Goal: Information Seeking & Learning: Learn about a topic

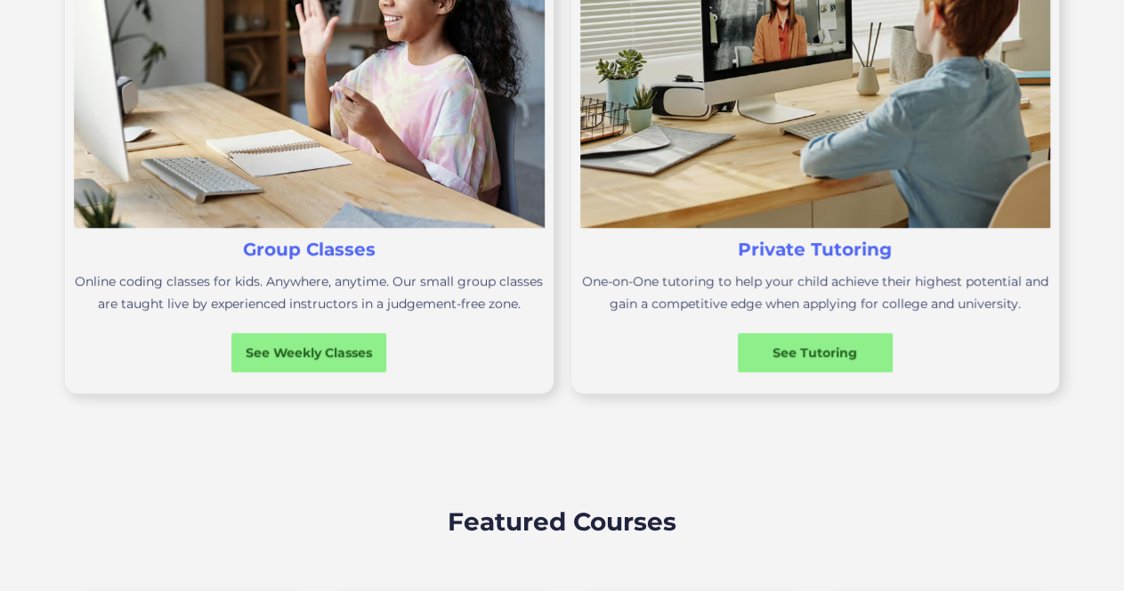
scroll to position [732, 0]
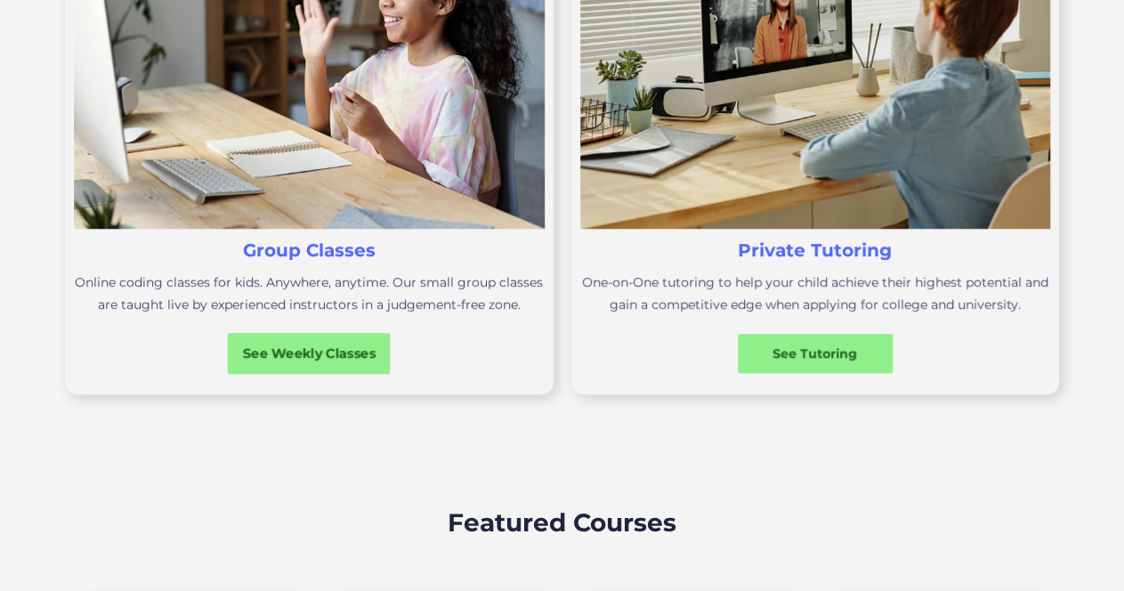
click at [315, 357] on div "See Weekly Classes" at bounding box center [309, 353] width 163 height 19
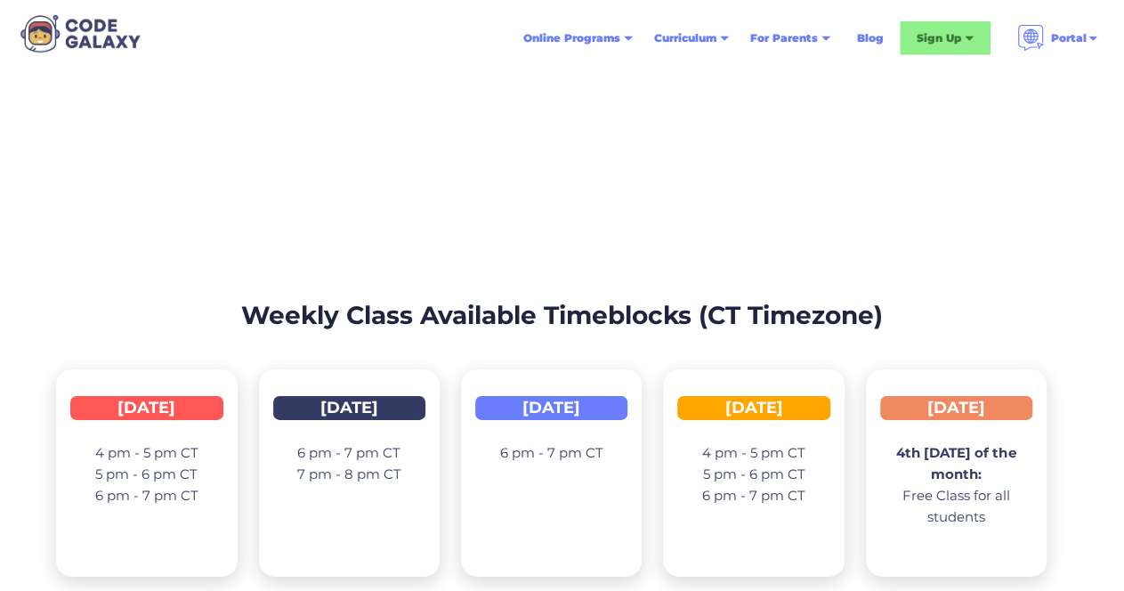
scroll to position [2675, 0]
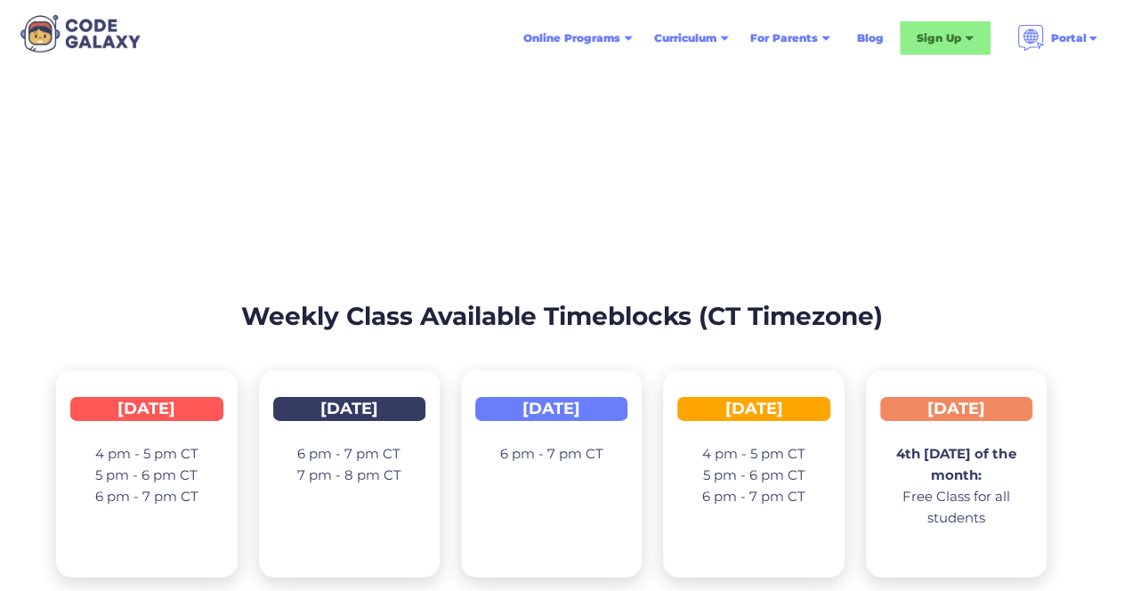
click at [949, 449] on strong "4th [DATE] of the month:" at bounding box center [955, 464] width 119 height 38
click at [949, 490] on p "4th [DATE] of the month: Free Class for all students" at bounding box center [956, 485] width 152 height 85
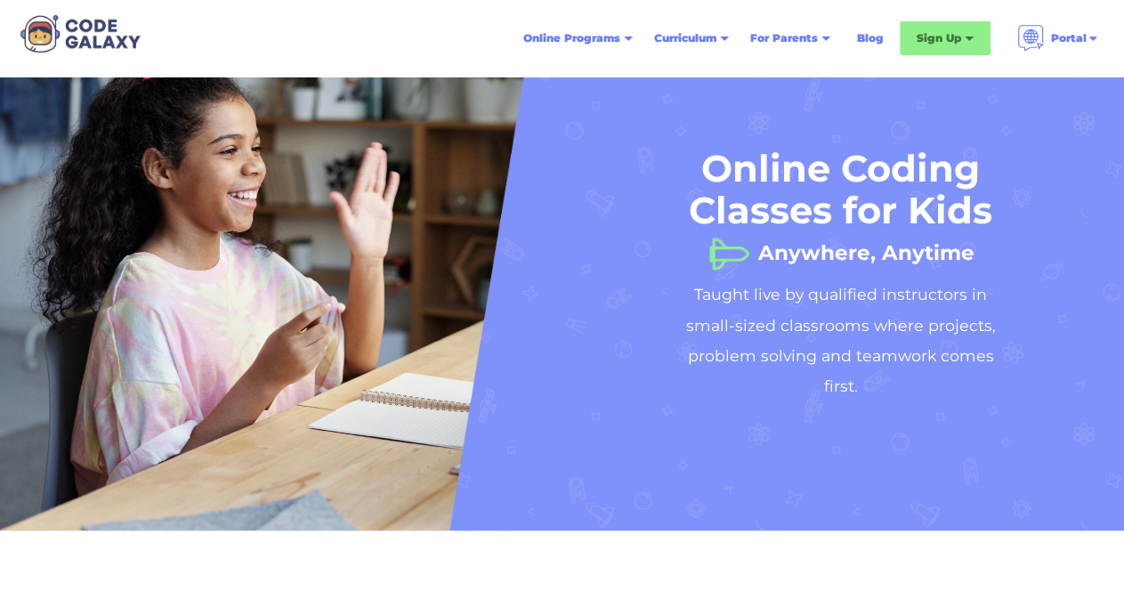
scroll to position [0, 0]
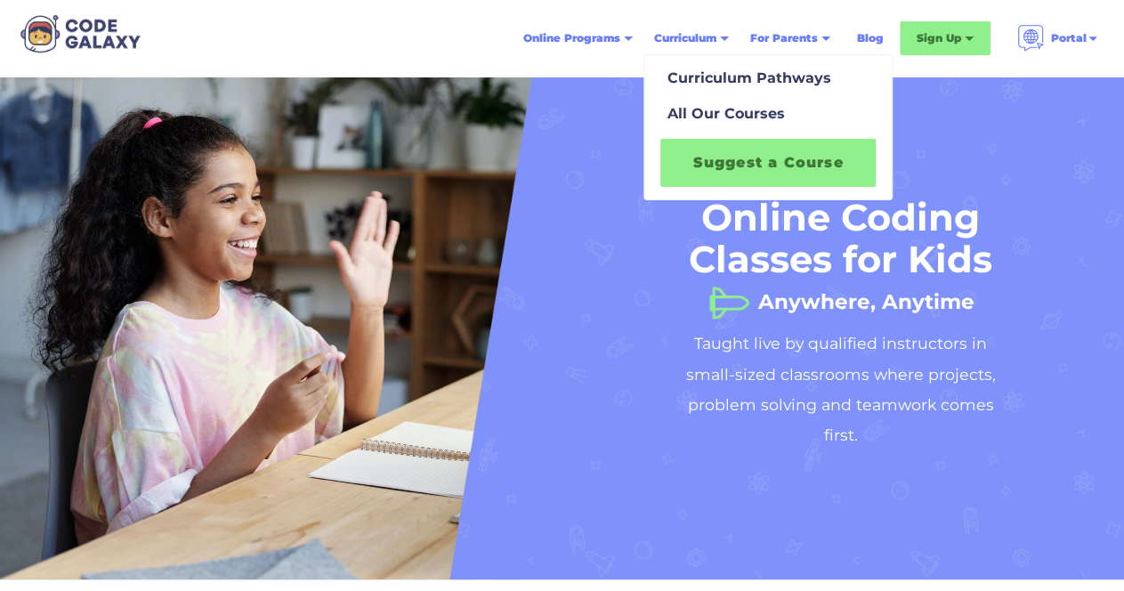
click at [742, 162] on link "Suggest a Course" at bounding box center [767, 163] width 215 height 48
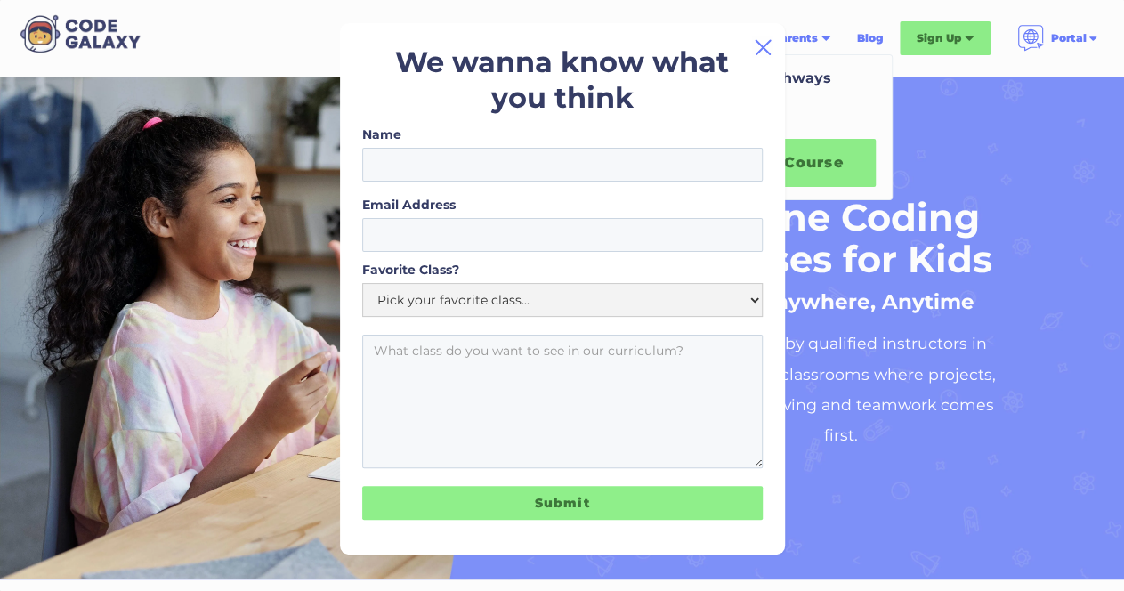
click at [756, 52] on img at bounding box center [762, 46] width 21 height 21
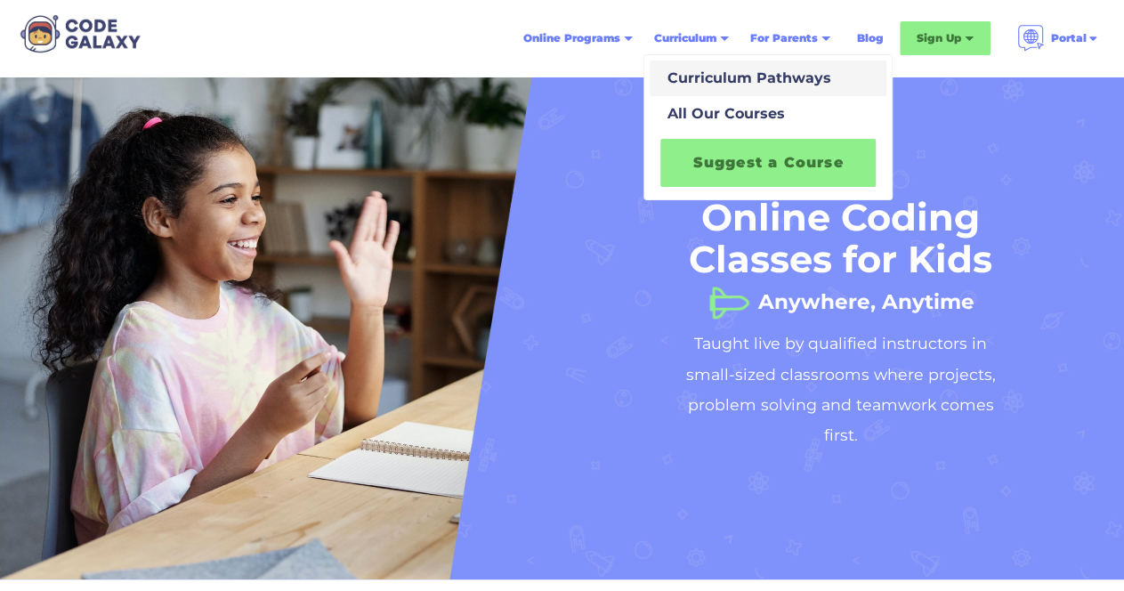
click at [732, 90] on link "Curriculum Pathways" at bounding box center [768, 79] width 237 height 36
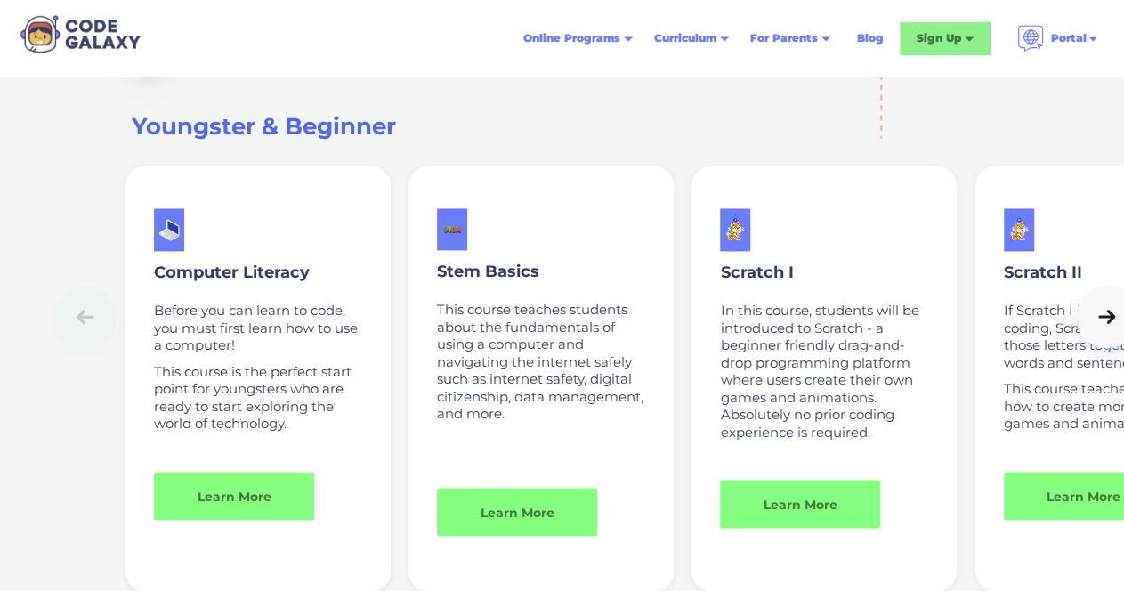
scroll to position [1251, 0]
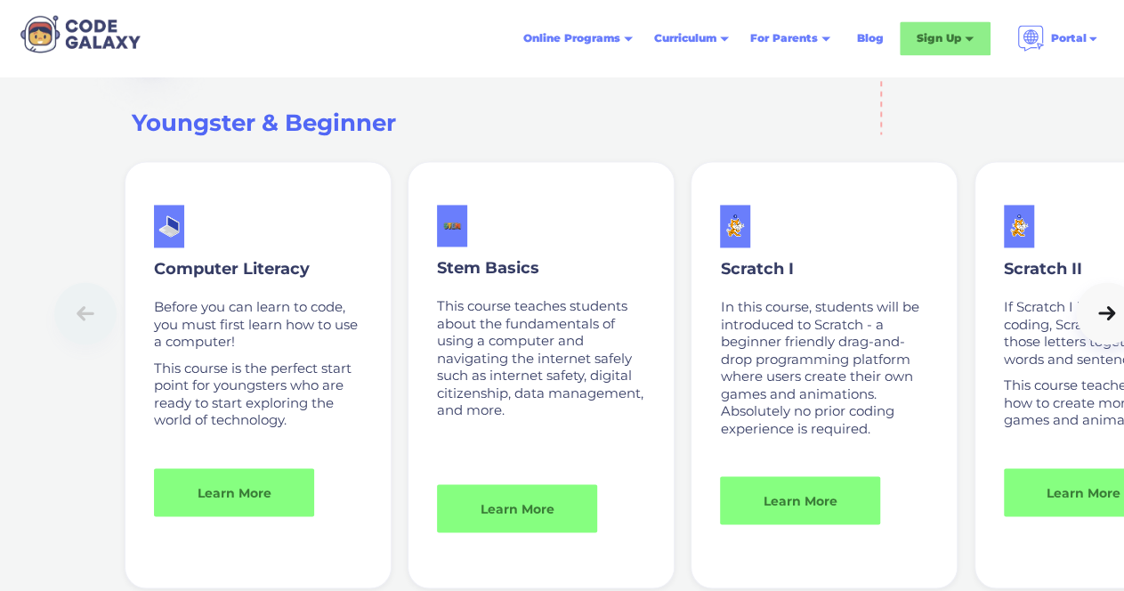
click at [686, 289] on div at bounding box center [601, 313] width 1094 height 62
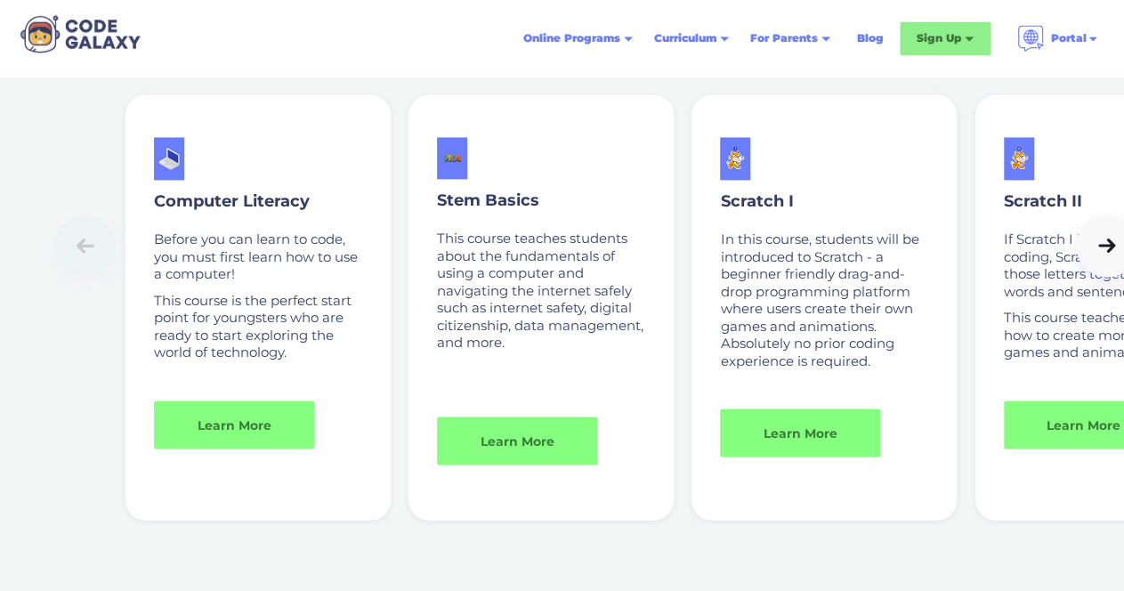
scroll to position [1323, 0]
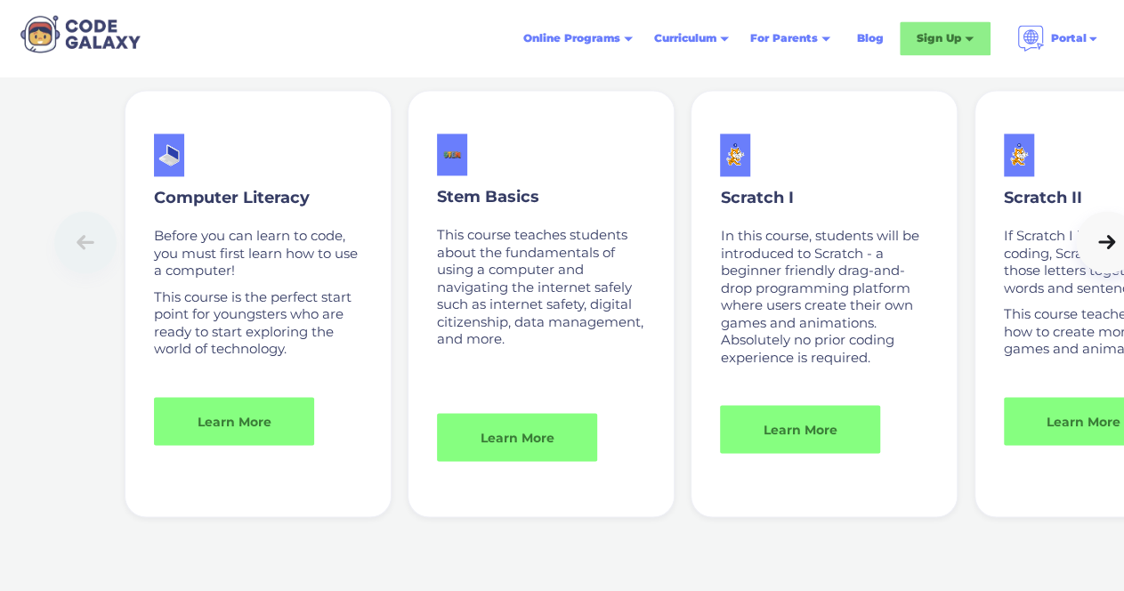
click at [1099, 261] on link at bounding box center [1107, 242] width 62 height 62
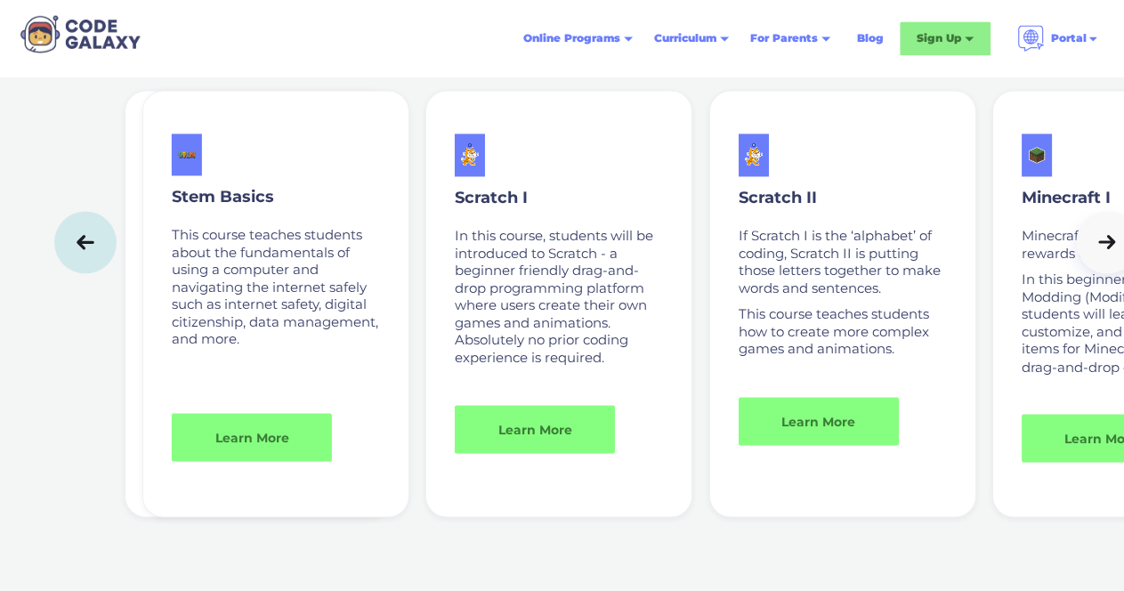
click at [1102, 247] on icon at bounding box center [1107, 242] width 25 height 18
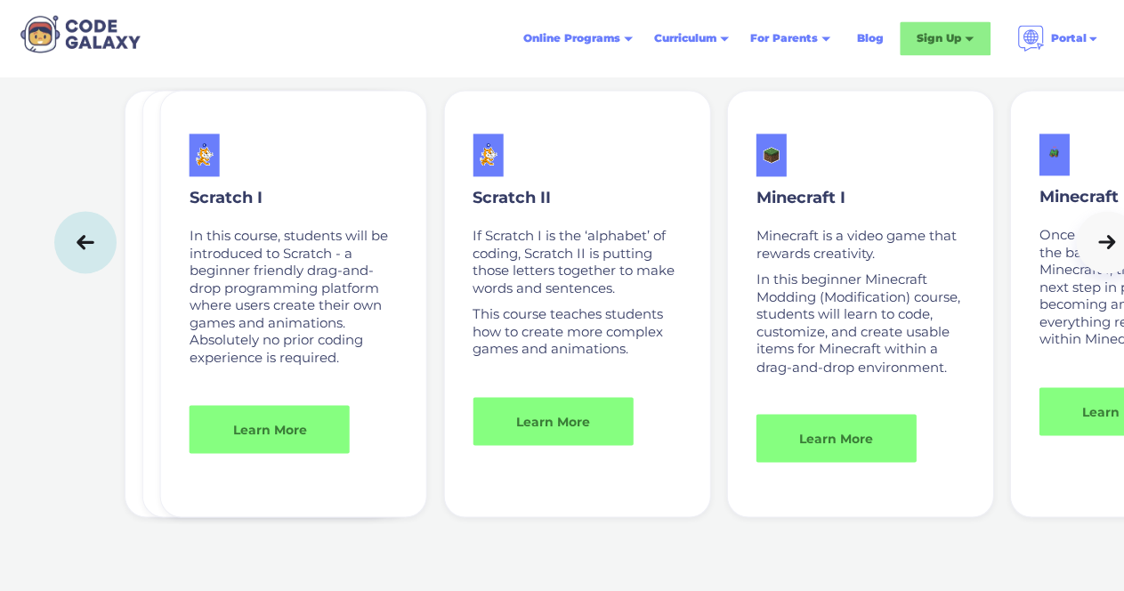
click at [1102, 247] on icon at bounding box center [1107, 242] width 25 height 18
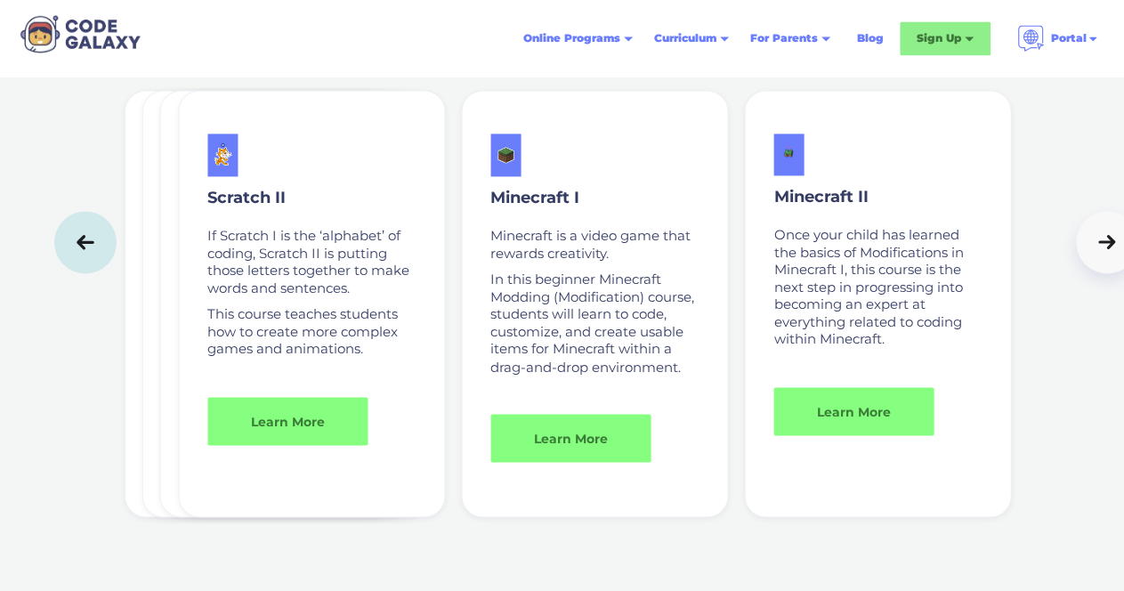
click at [1102, 247] on icon at bounding box center [1107, 242] width 25 height 18
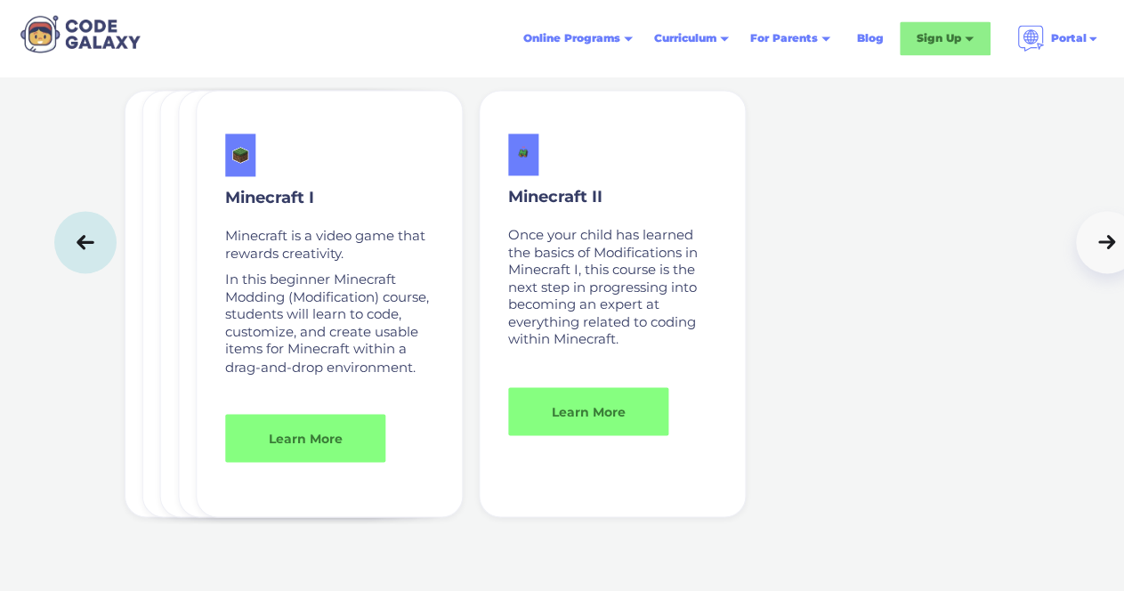
click at [1102, 247] on icon at bounding box center [1107, 242] width 25 height 18
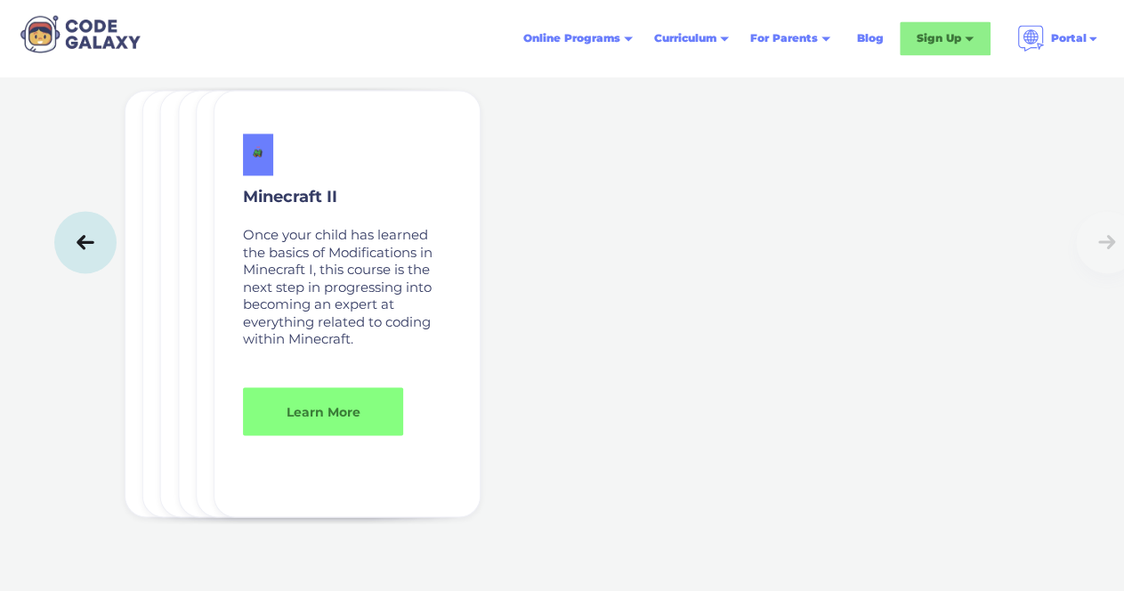
click at [1102, 247] on div at bounding box center [601, 242] width 1094 height 62
click at [70, 262] on link at bounding box center [85, 242] width 62 height 62
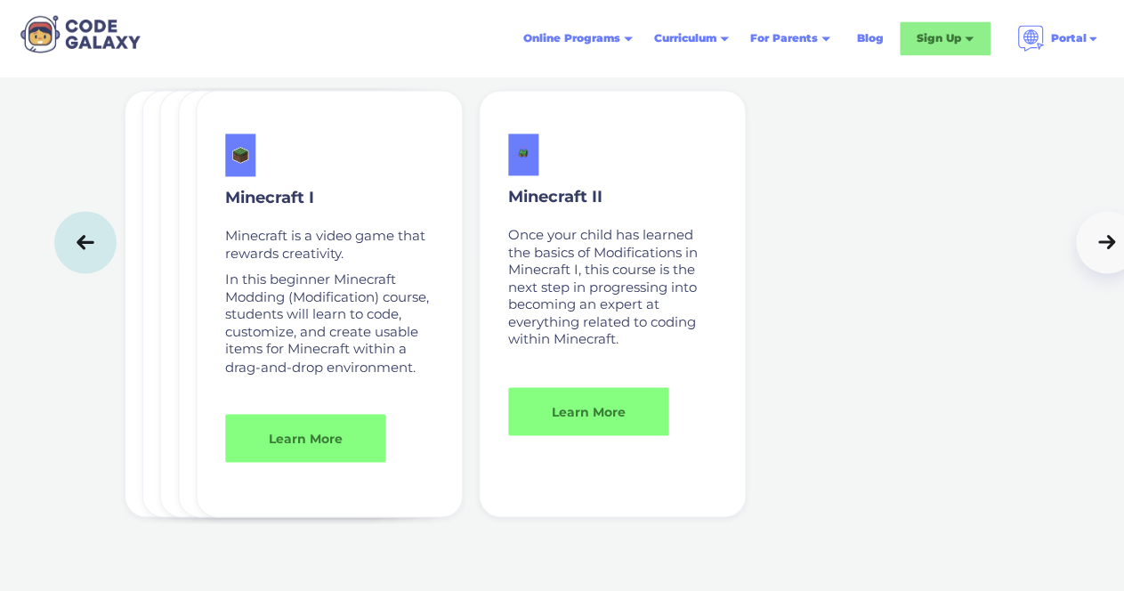
click at [70, 262] on link at bounding box center [85, 242] width 62 height 62
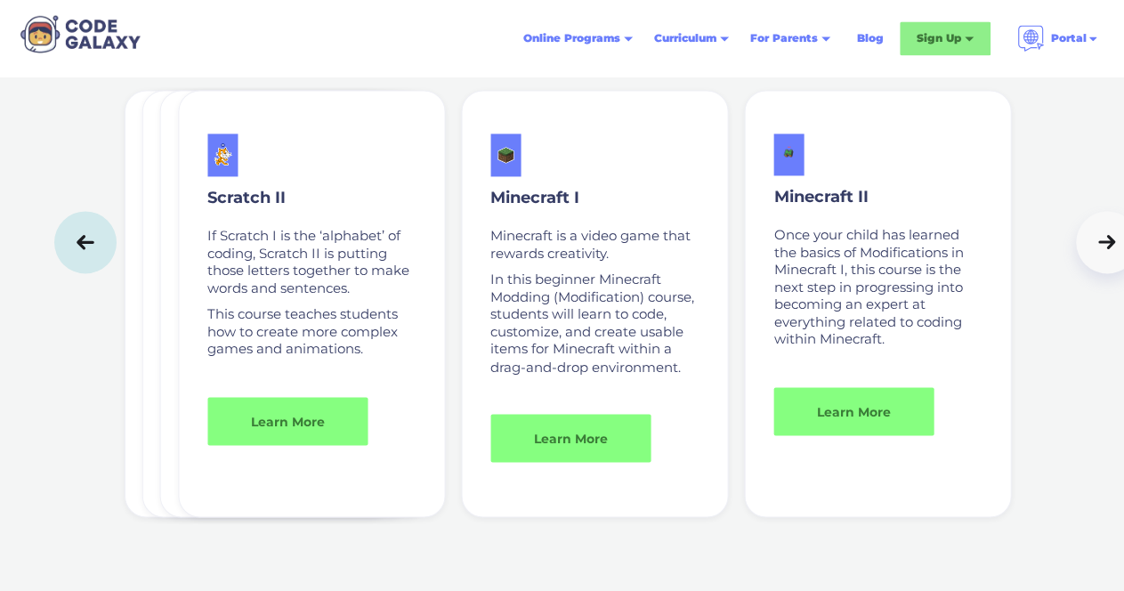
click at [70, 262] on link at bounding box center [85, 242] width 62 height 62
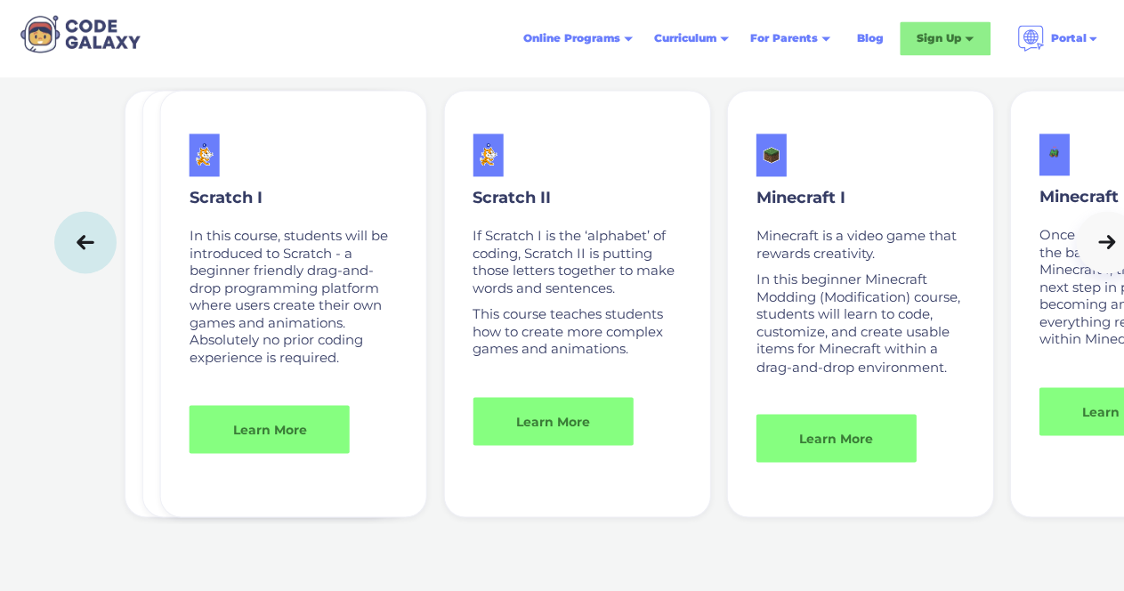
click at [70, 262] on link at bounding box center [85, 242] width 62 height 62
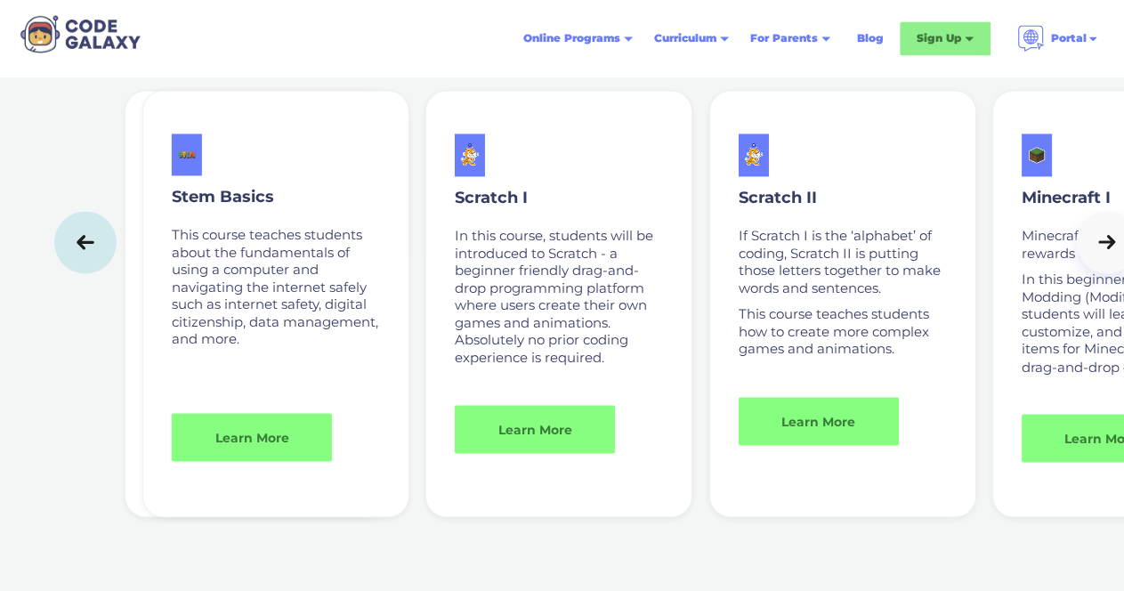
click at [70, 262] on link at bounding box center [85, 242] width 62 height 62
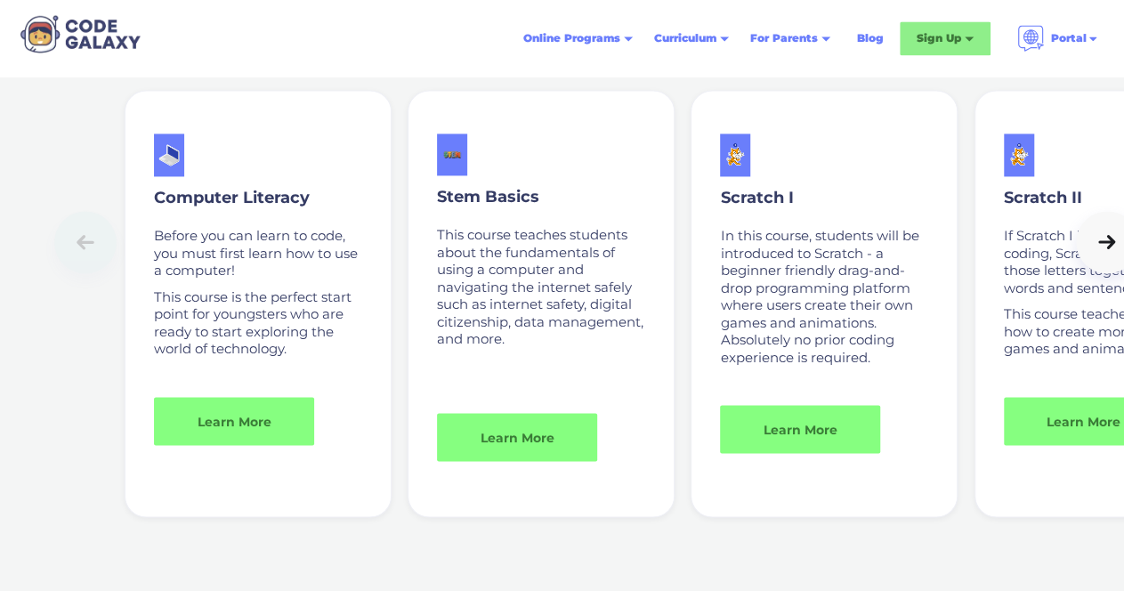
click at [70, 262] on div at bounding box center [601, 242] width 1094 height 62
